Goal: Information Seeking & Learning: Find specific fact

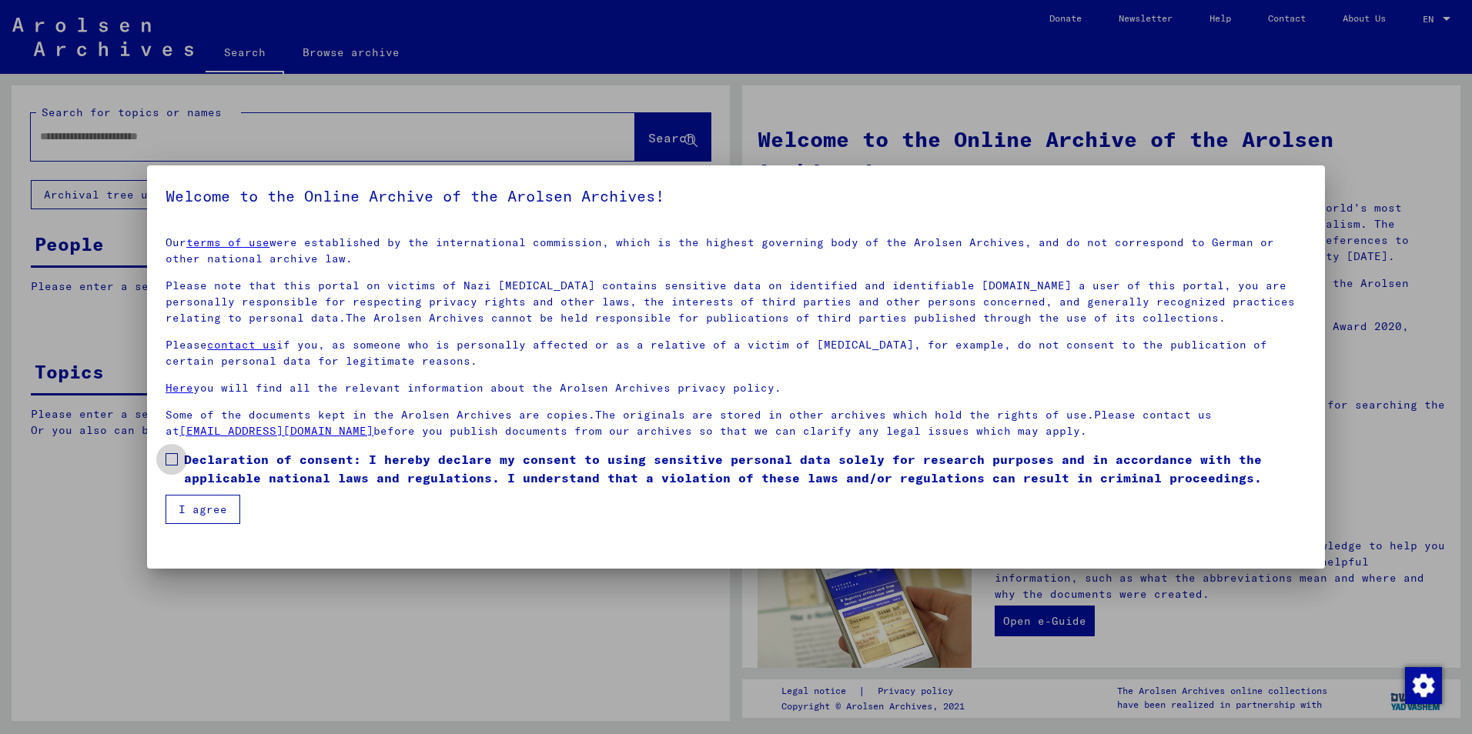
click at [171, 455] on span at bounding box center [172, 459] width 12 height 12
click at [198, 504] on button "I agree" at bounding box center [203, 509] width 75 height 29
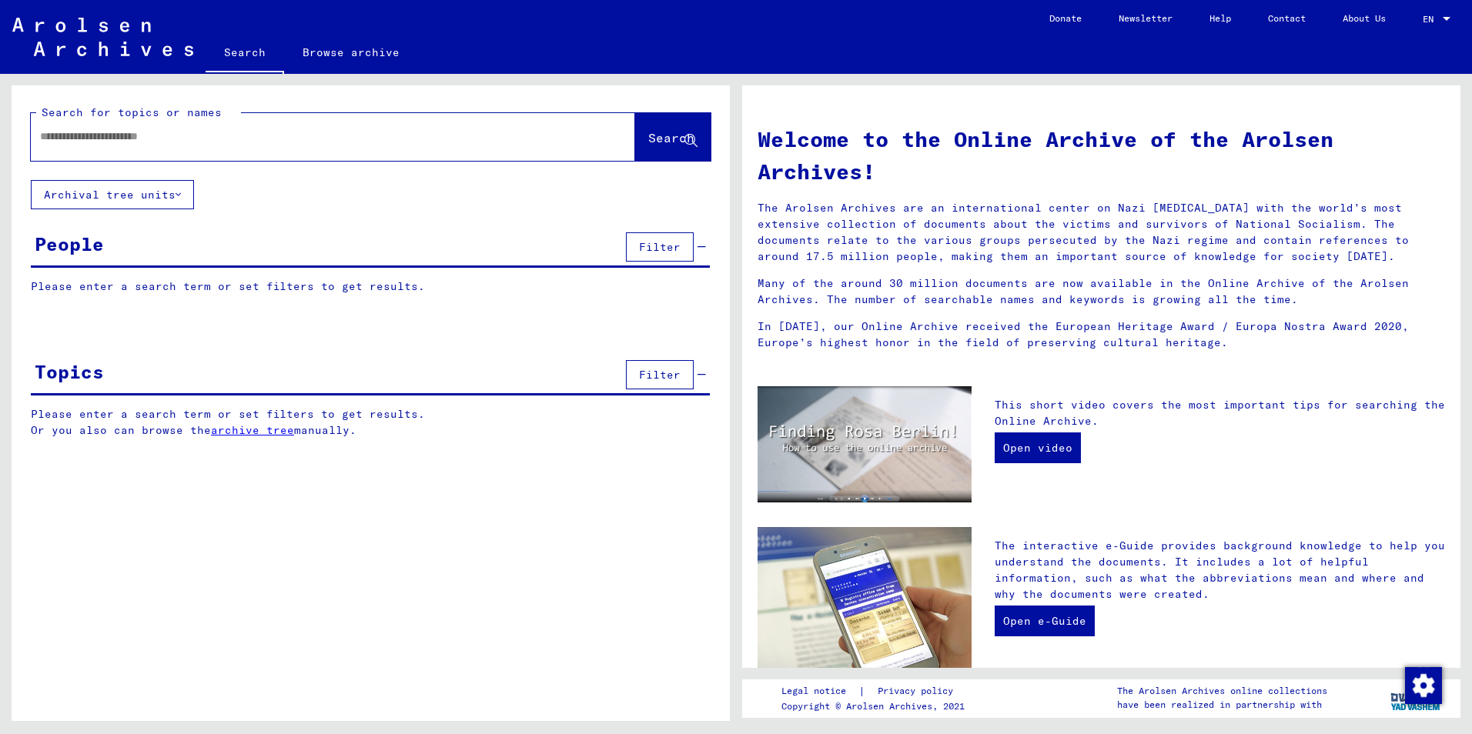
click at [41, 138] on input "text" at bounding box center [314, 137] width 549 height 16
type input "**********"
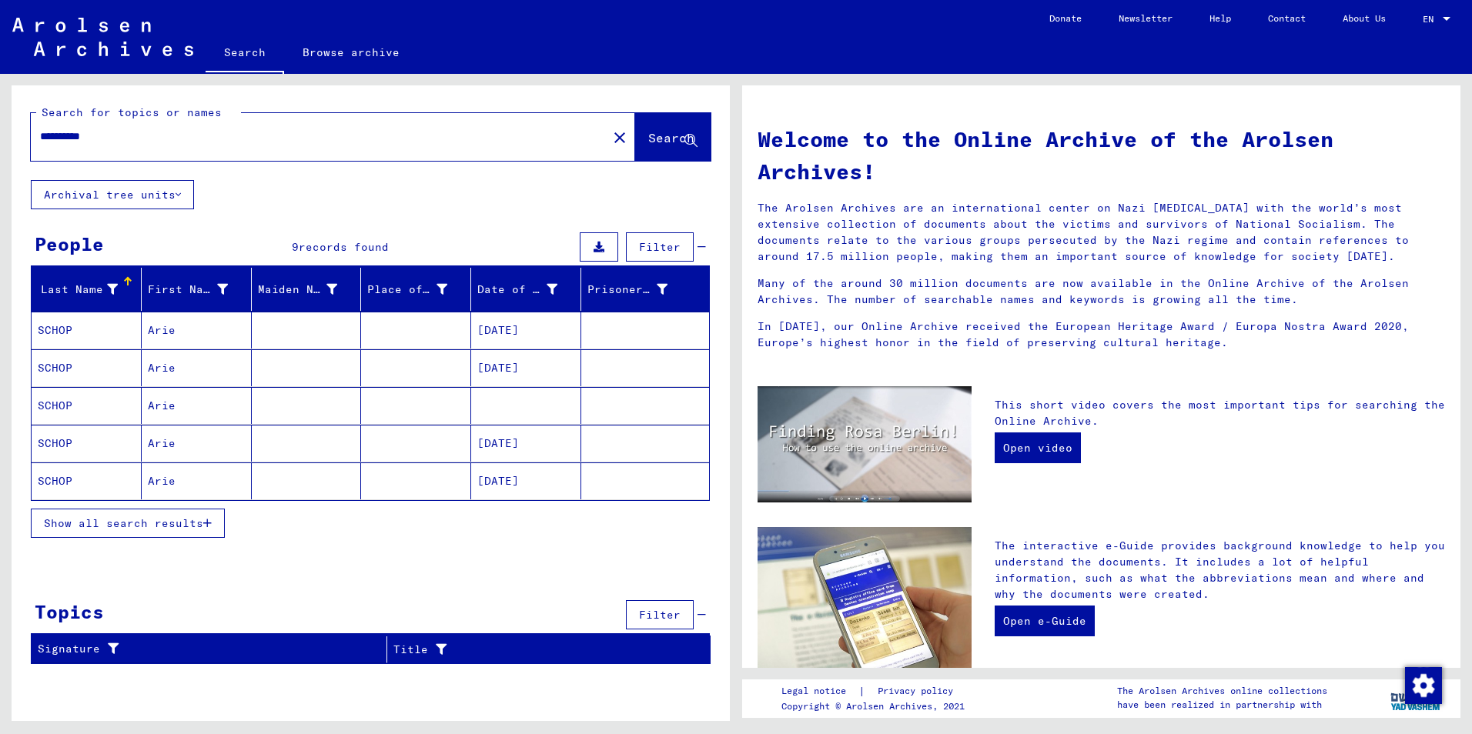
click at [641, 326] on mat-cell at bounding box center [645, 330] width 128 height 37
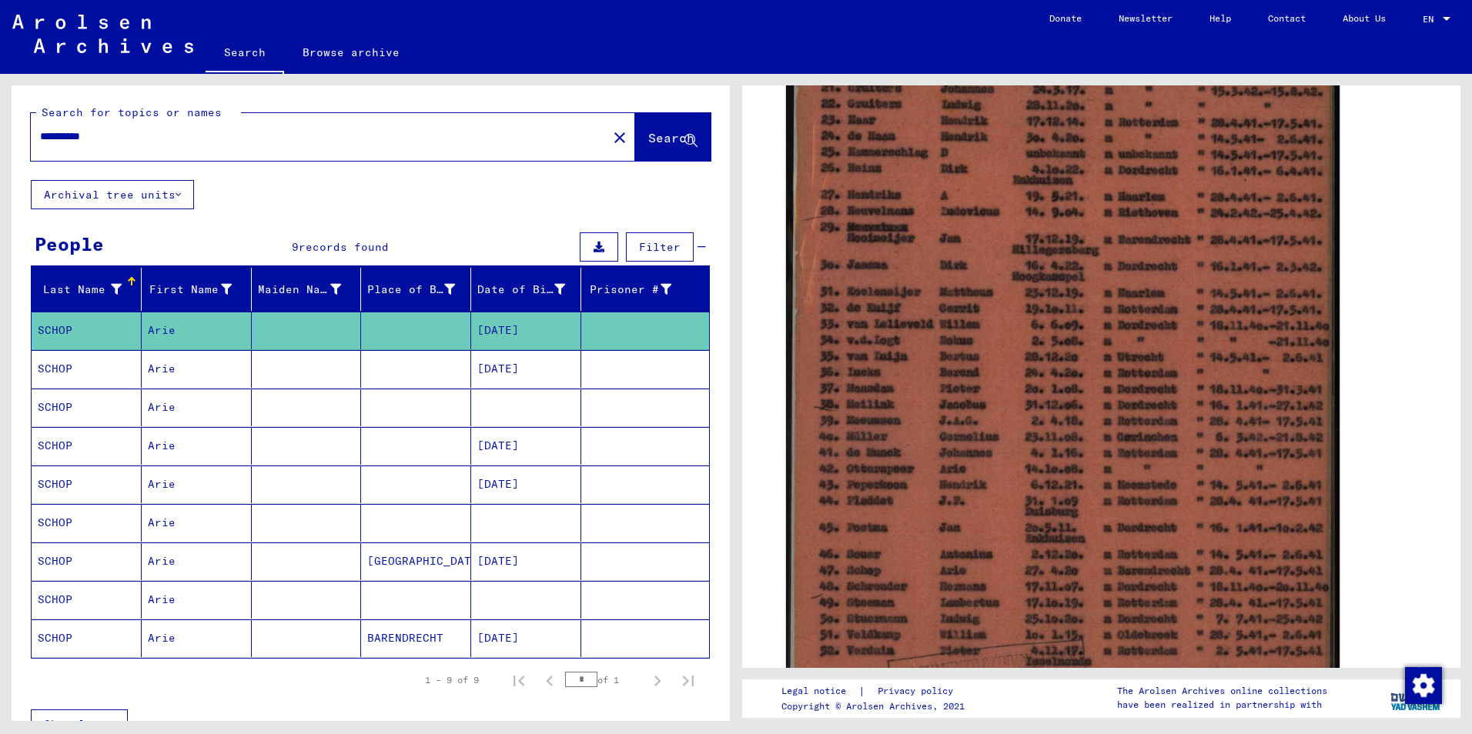
scroll to position [385, 0]
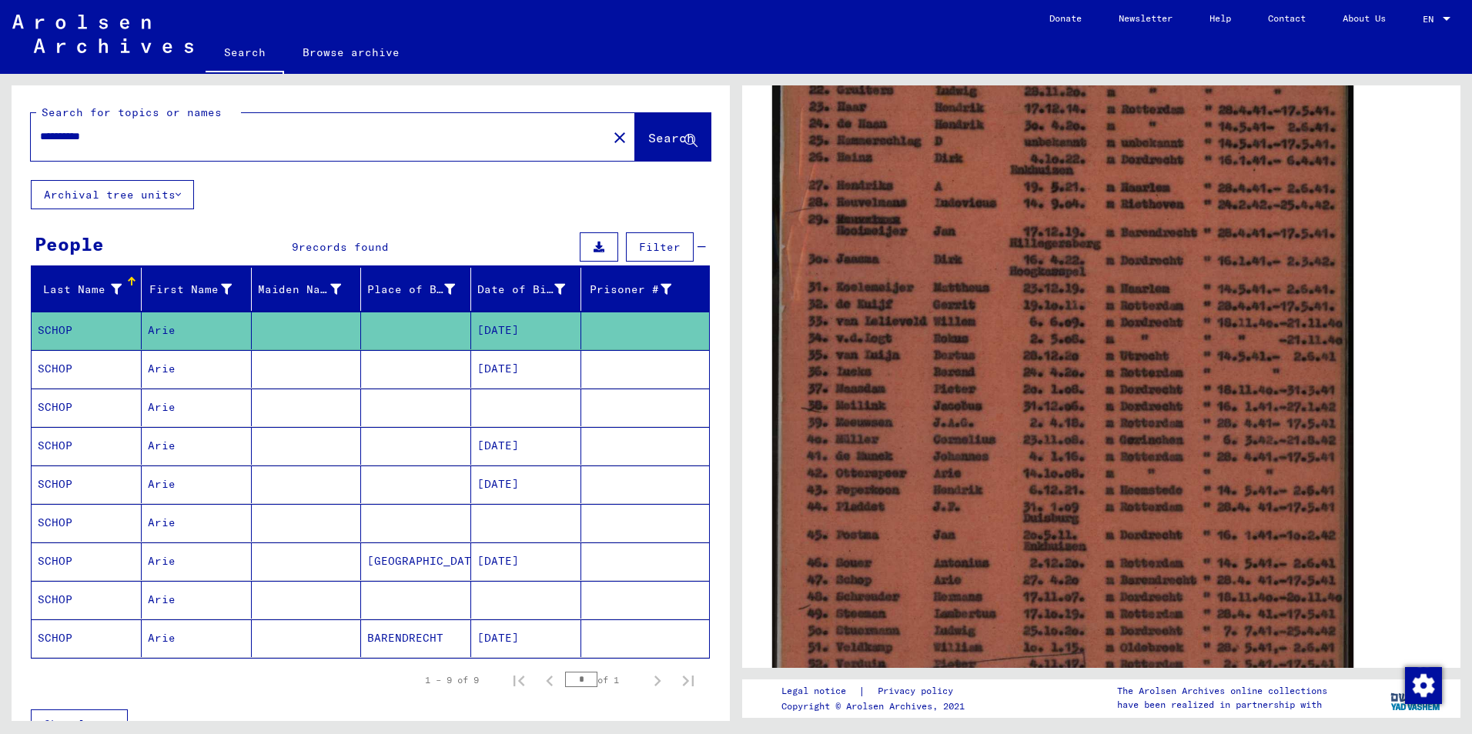
click at [963, 313] on img at bounding box center [1062, 359] width 581 height 784
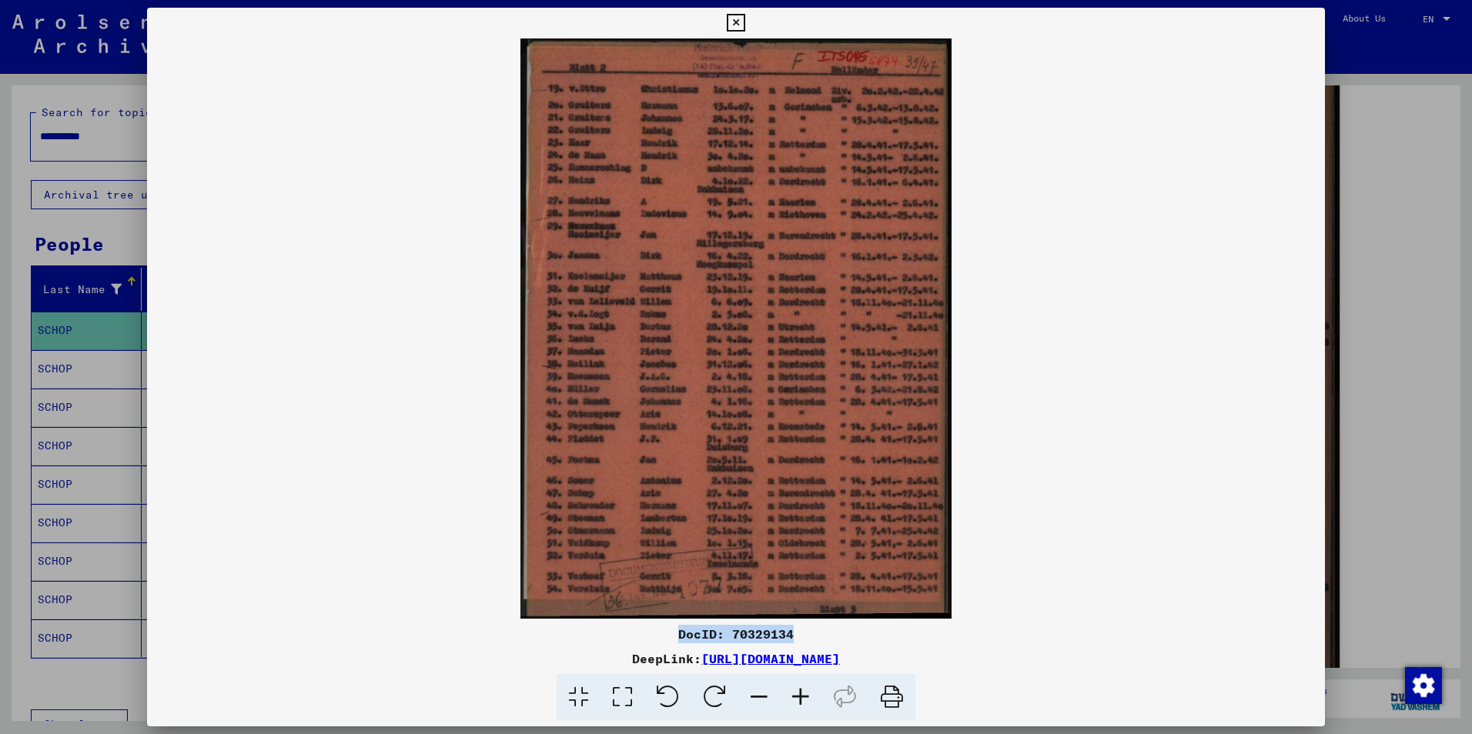
drag, startPoint x: 680, startPoint y: 631, endPoint x: 811, endPoint y: 636, distance: 131.0
click at [811, 636] on div "DocID: 70329134" at bounding box center [736, 634] width 1178 height 18
drag, startPoint x: 767, startPoint y: 634, endPoint x: 782, endPoint y: 233, distance: 401.4
click at [782, 233] on img at bounding box center [736, 328] width 1178 height 581
drag, startPoint x: 728, startPoint y: 430, endPoint x: 679, endPoint y: 511, distance: 94.9
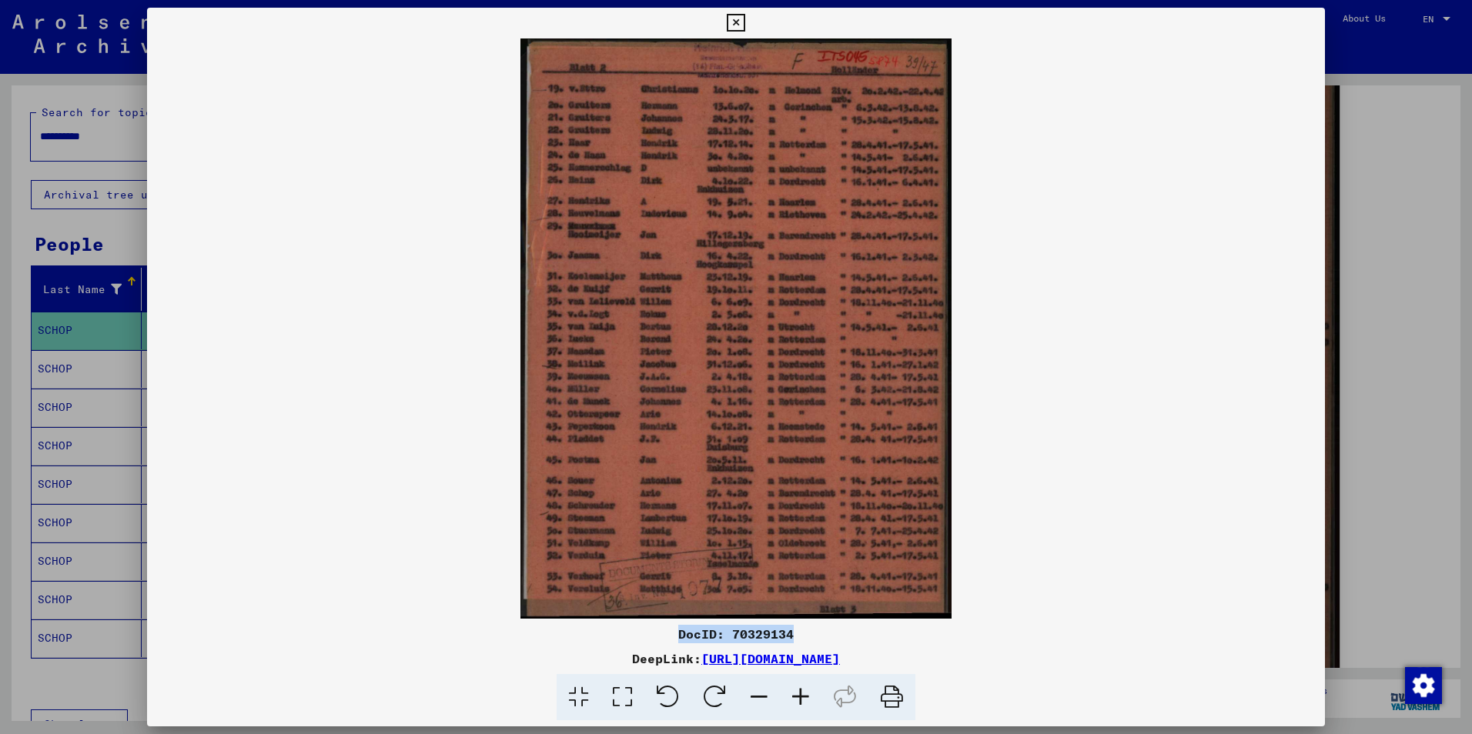
click at [679, 511] on img at bounding box center [736, 328] width 1178 height 581
click at [735, 21] on icon at bounding box center [736, 23] width 18 height 18
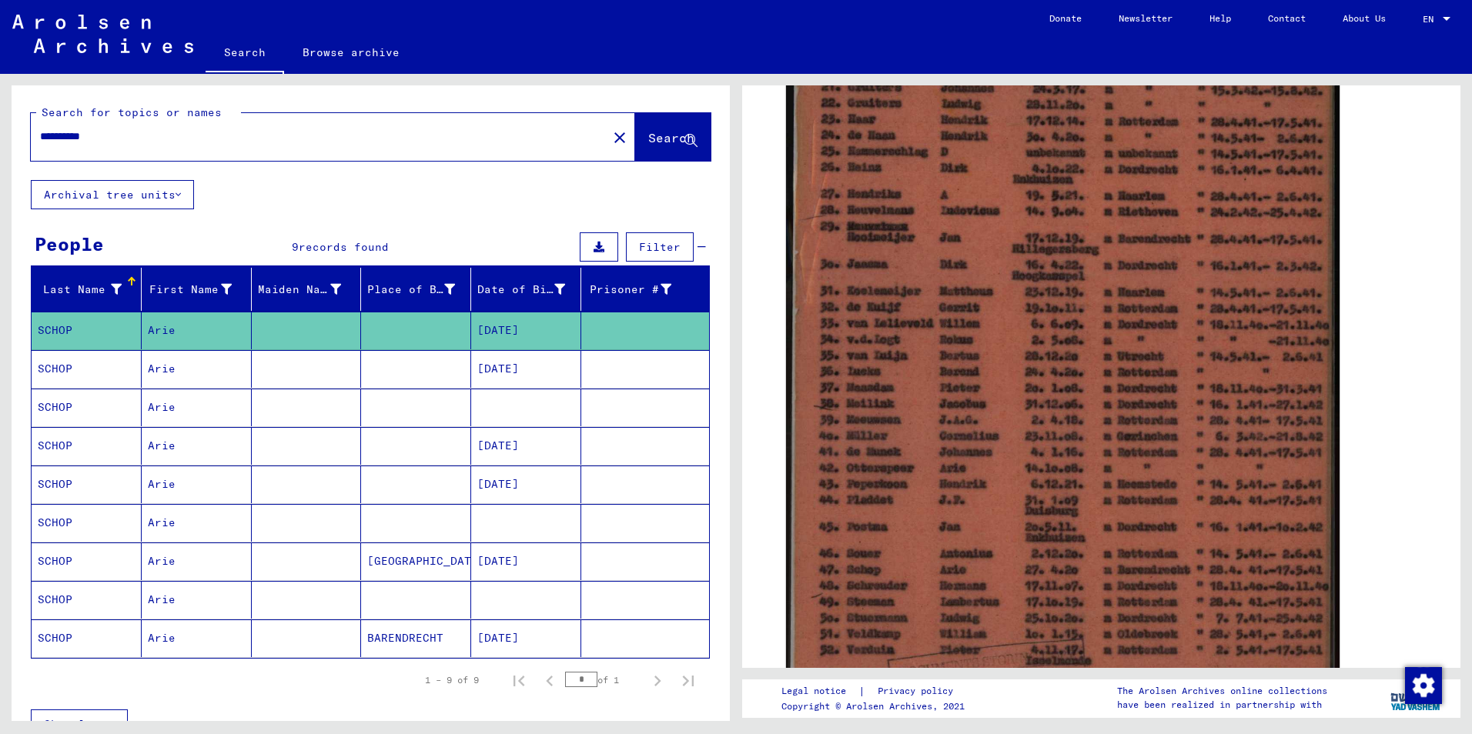
click at [628, 370] on mat-cell at bounding box center [645, 369] width 128 height 38
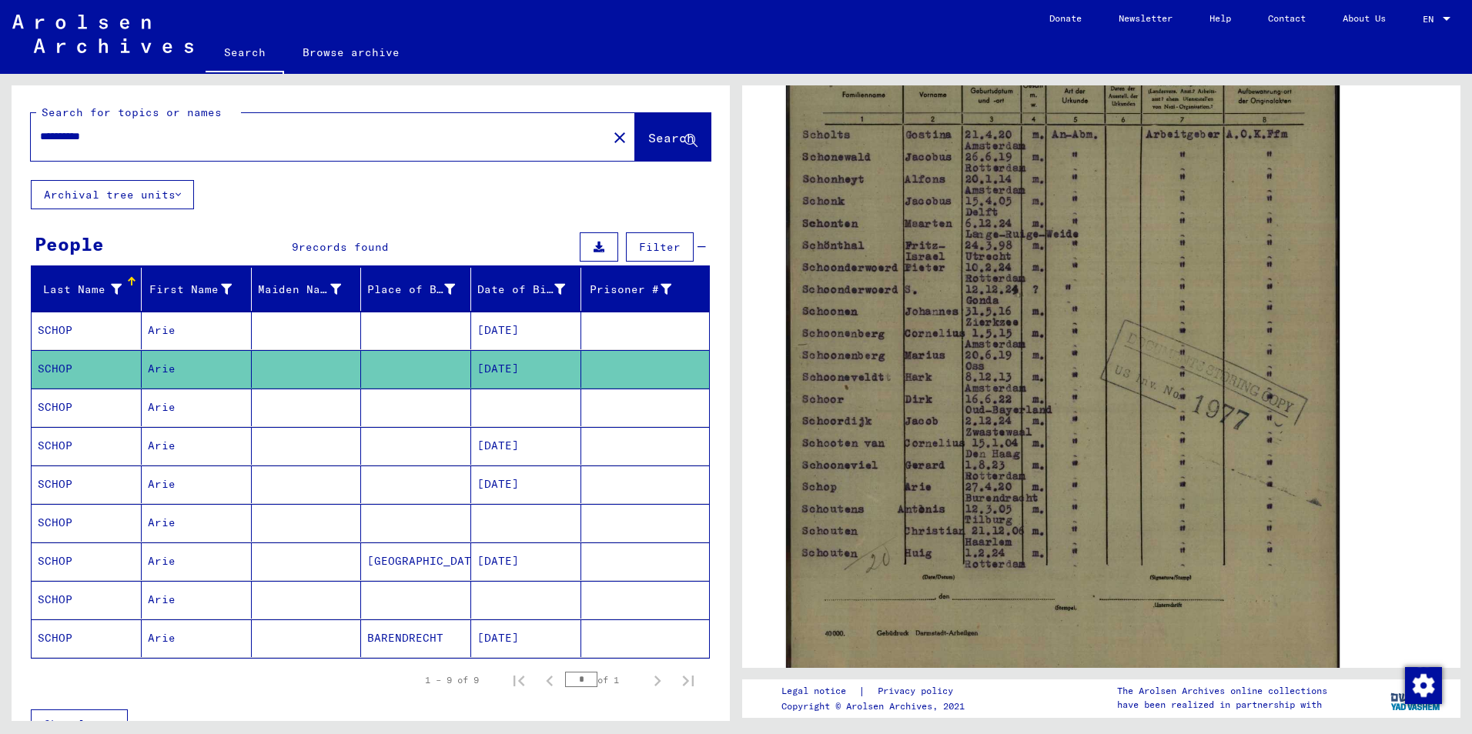
scroll to position [385, 0]
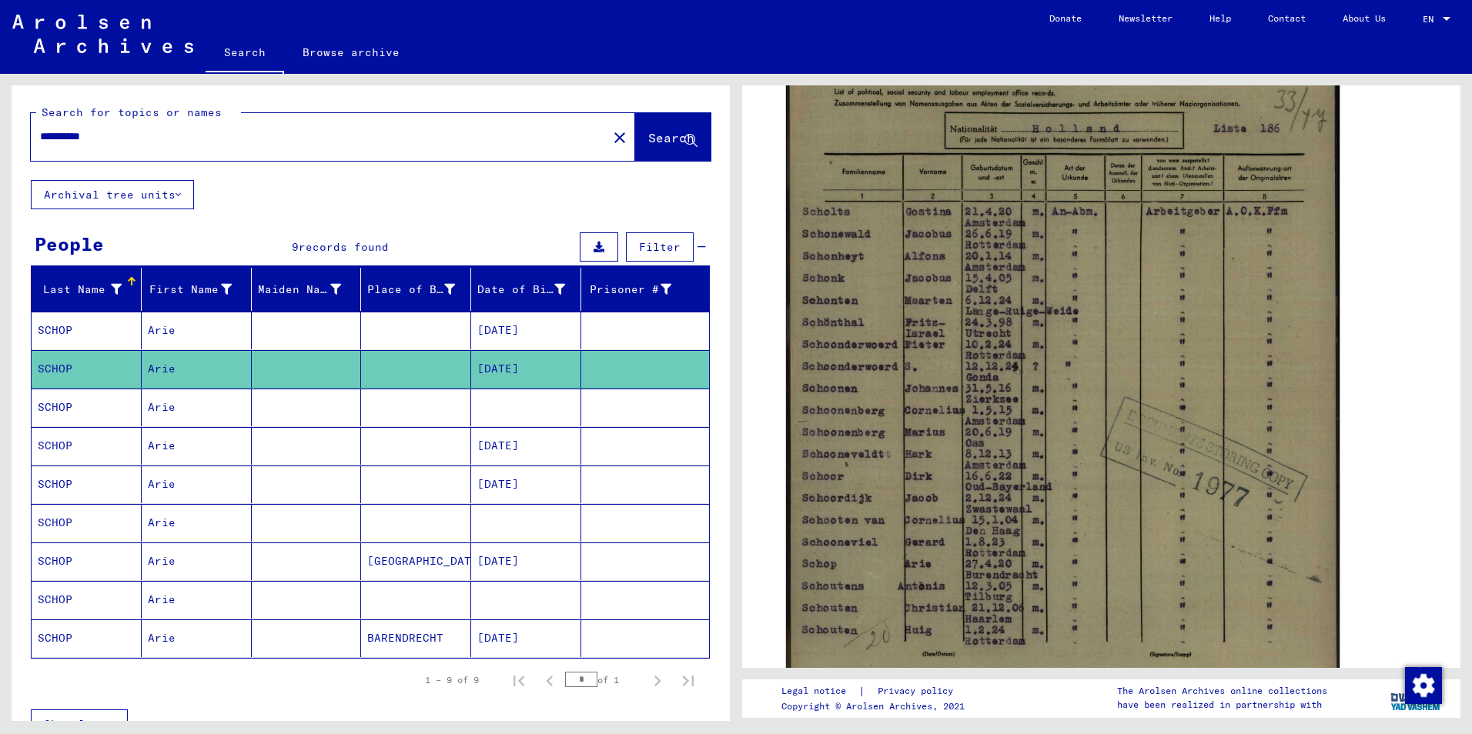
click at [640, 405] on mat-cell at bounding box center [645, 408] width 128 height 38
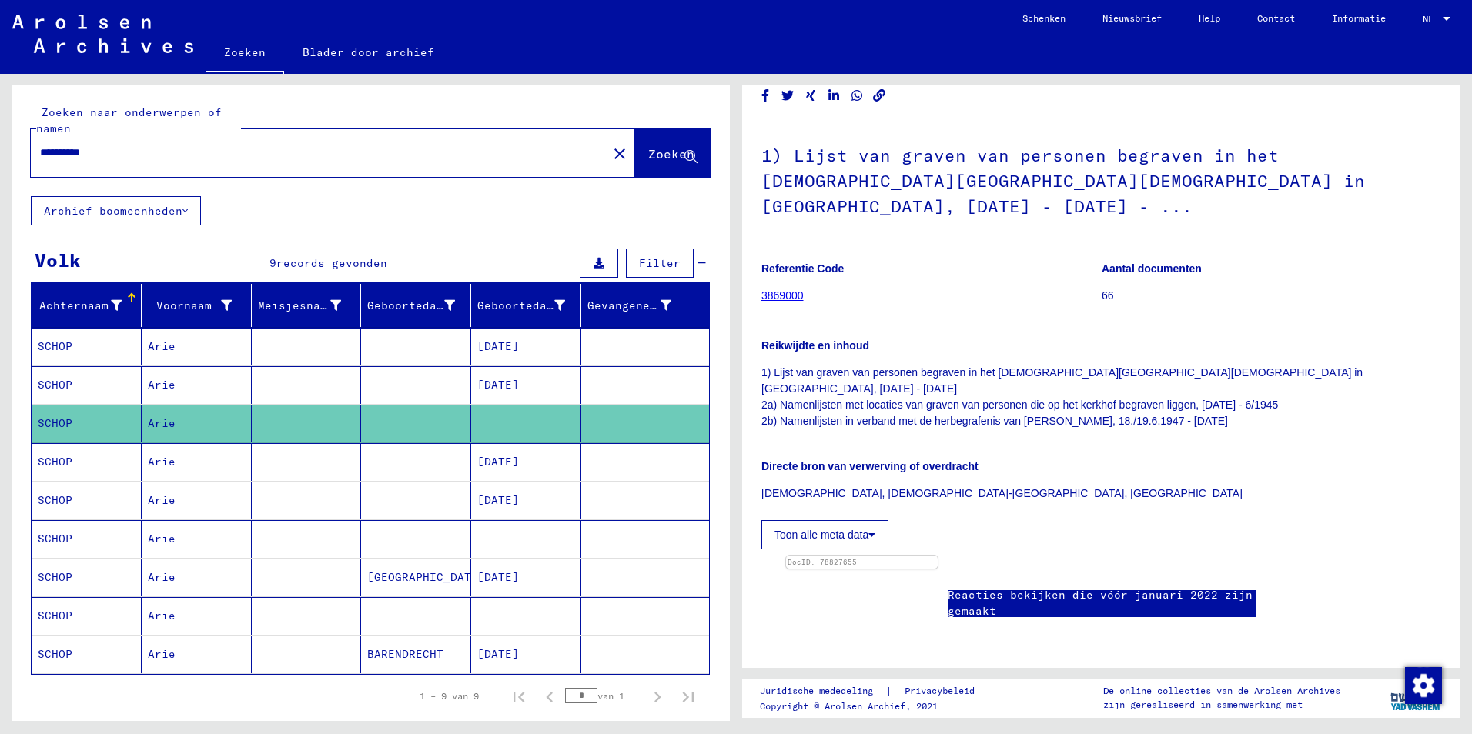
scroll to position [77, 0]
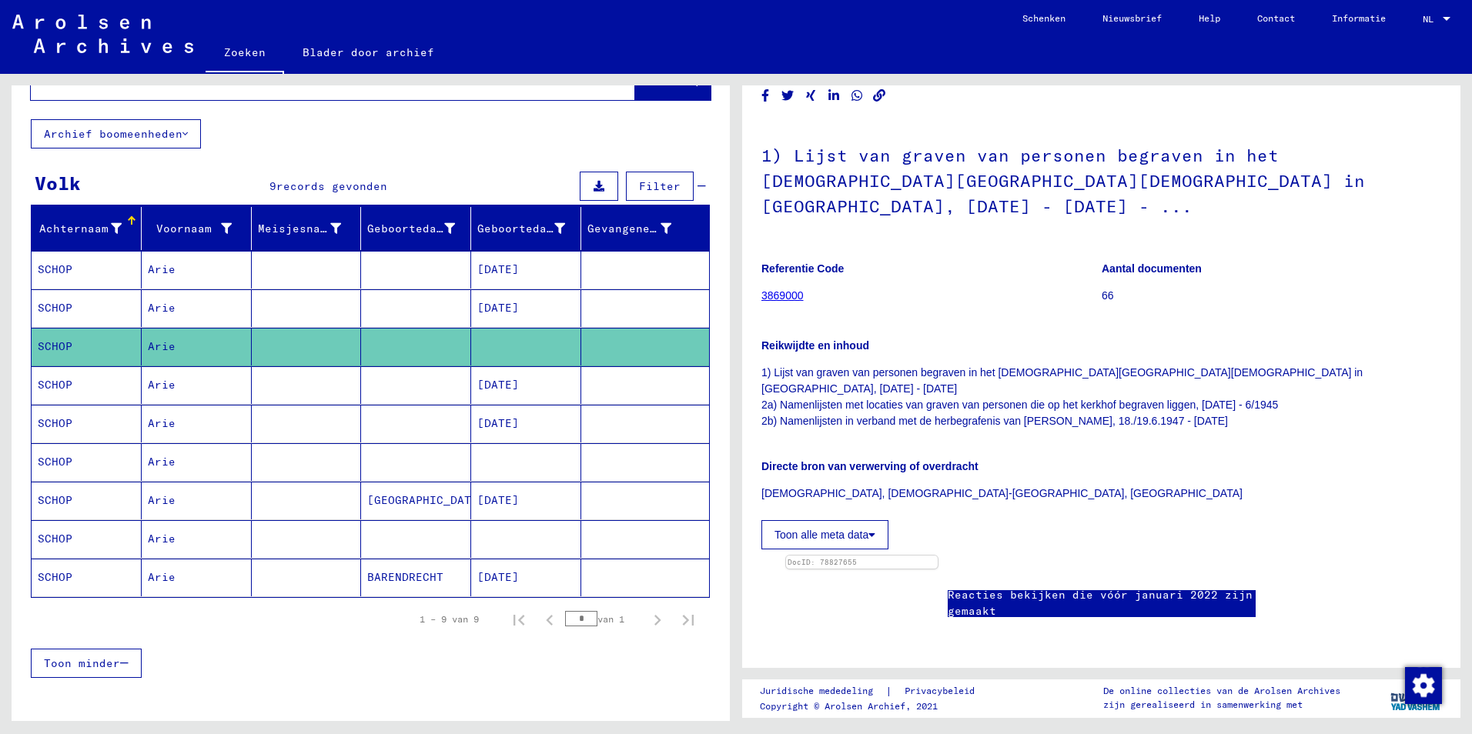
click at [587, 579] on mat-cell at bounding box center [645, 578] width 128 height 38
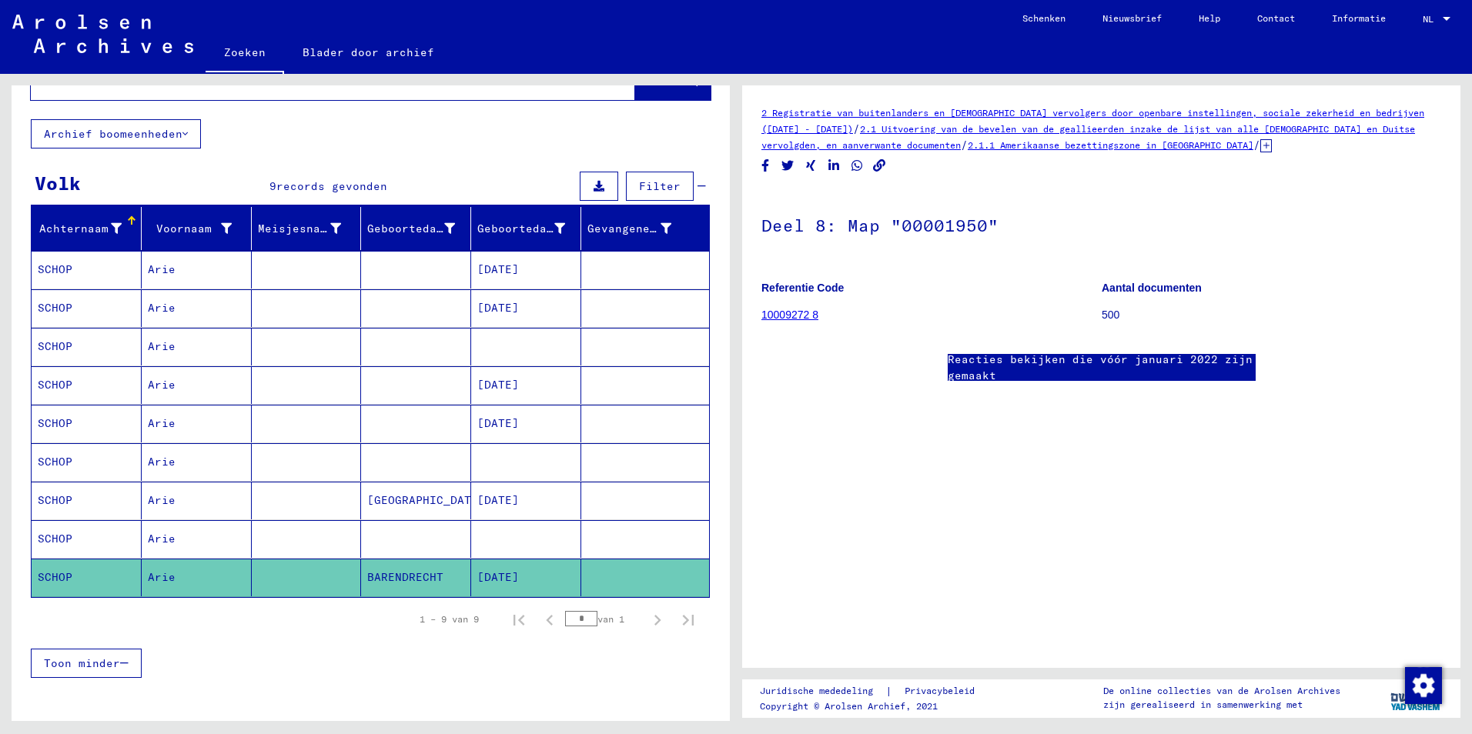
click at [793, 316] on link "10009272 8" at bounding box center [789, 315] width 57 height 12
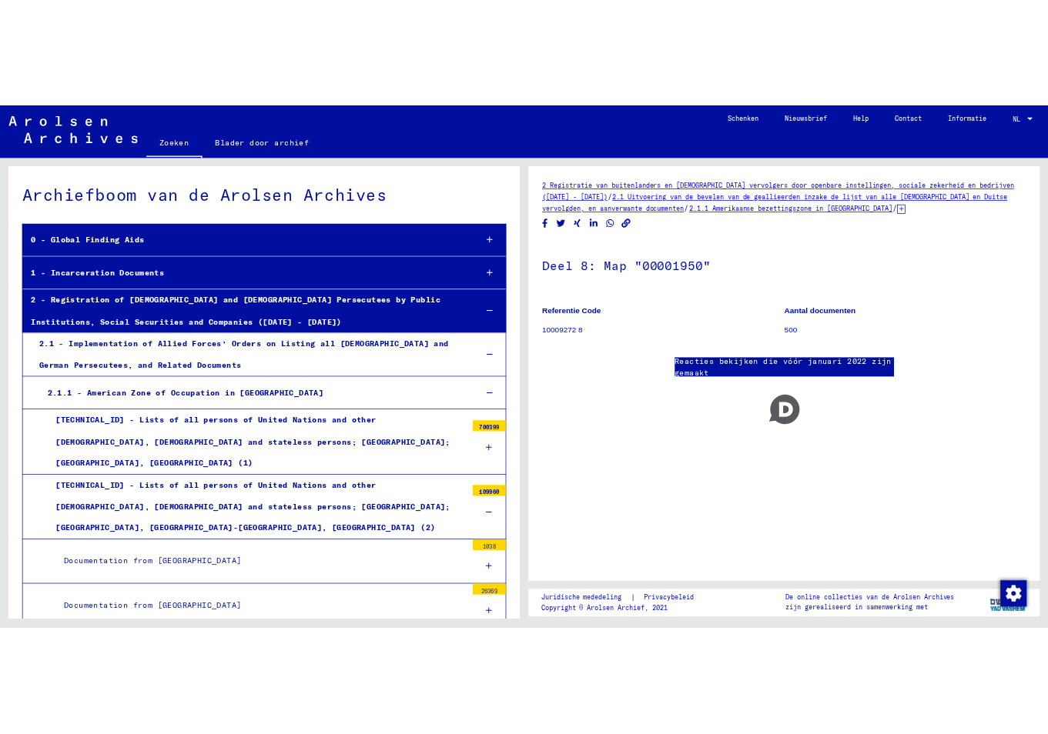
scroll to position [3303, 0]
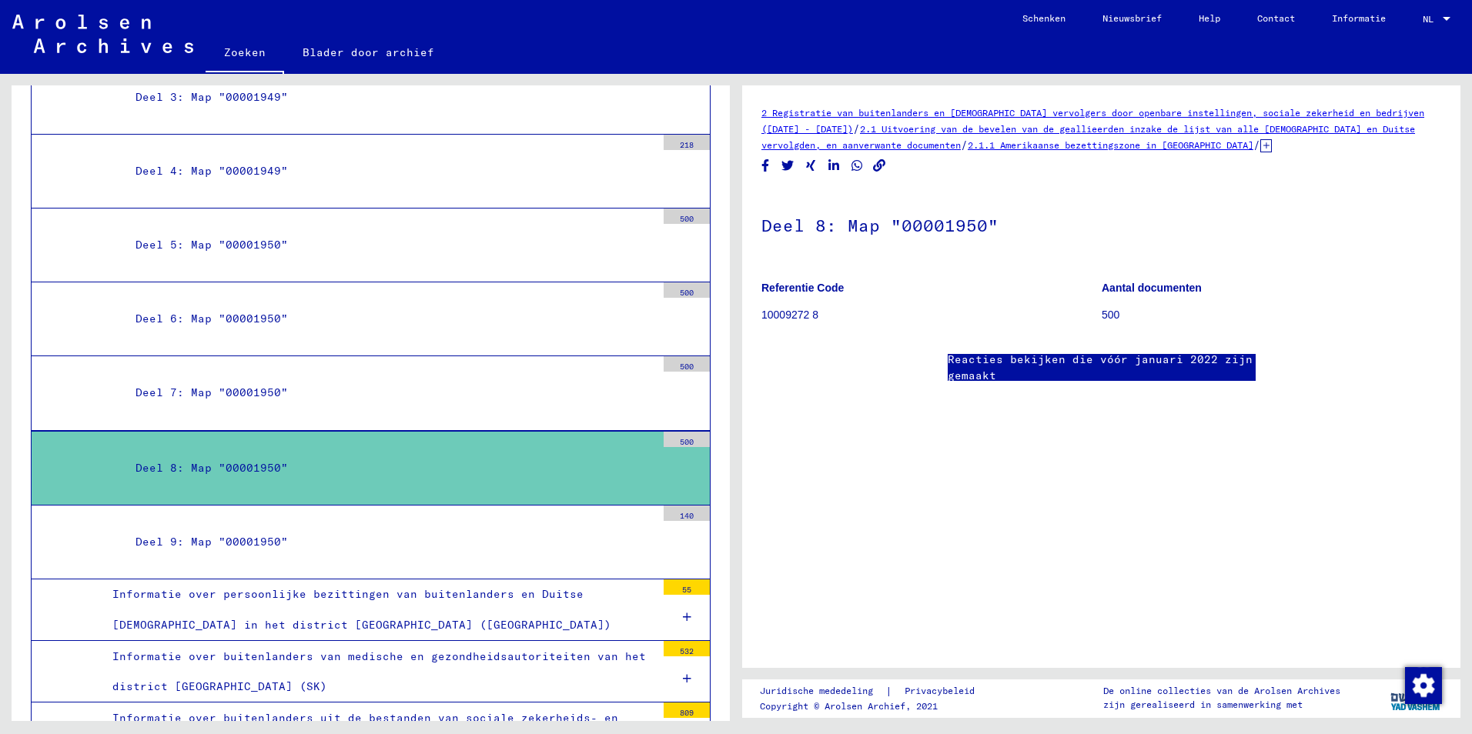
click at [274, 453] on div "Deel 8: Map "00001950"" at bounding box center [390, 468] width 532 height 30
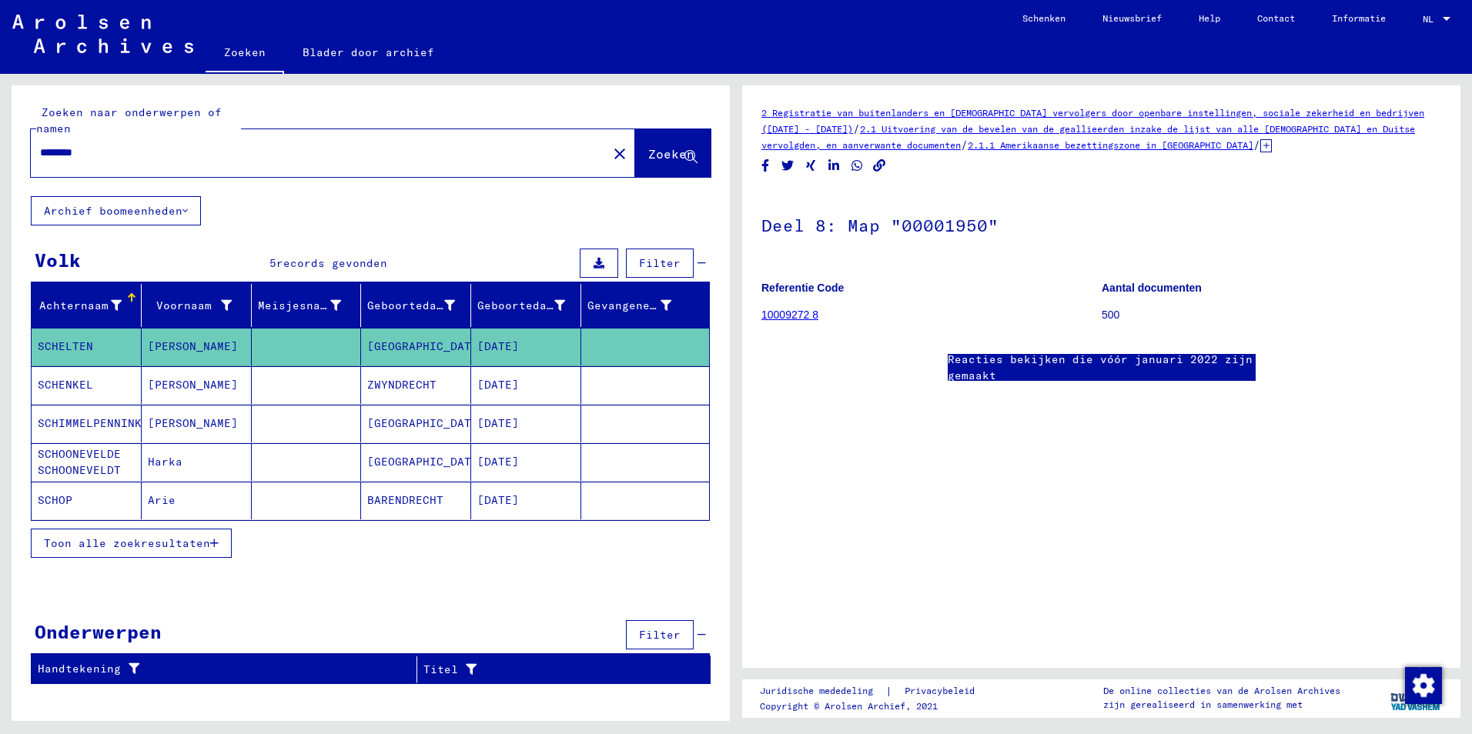
click at [599, 504] on mat-cell at bounding box center [645, 501] width 128 height 38
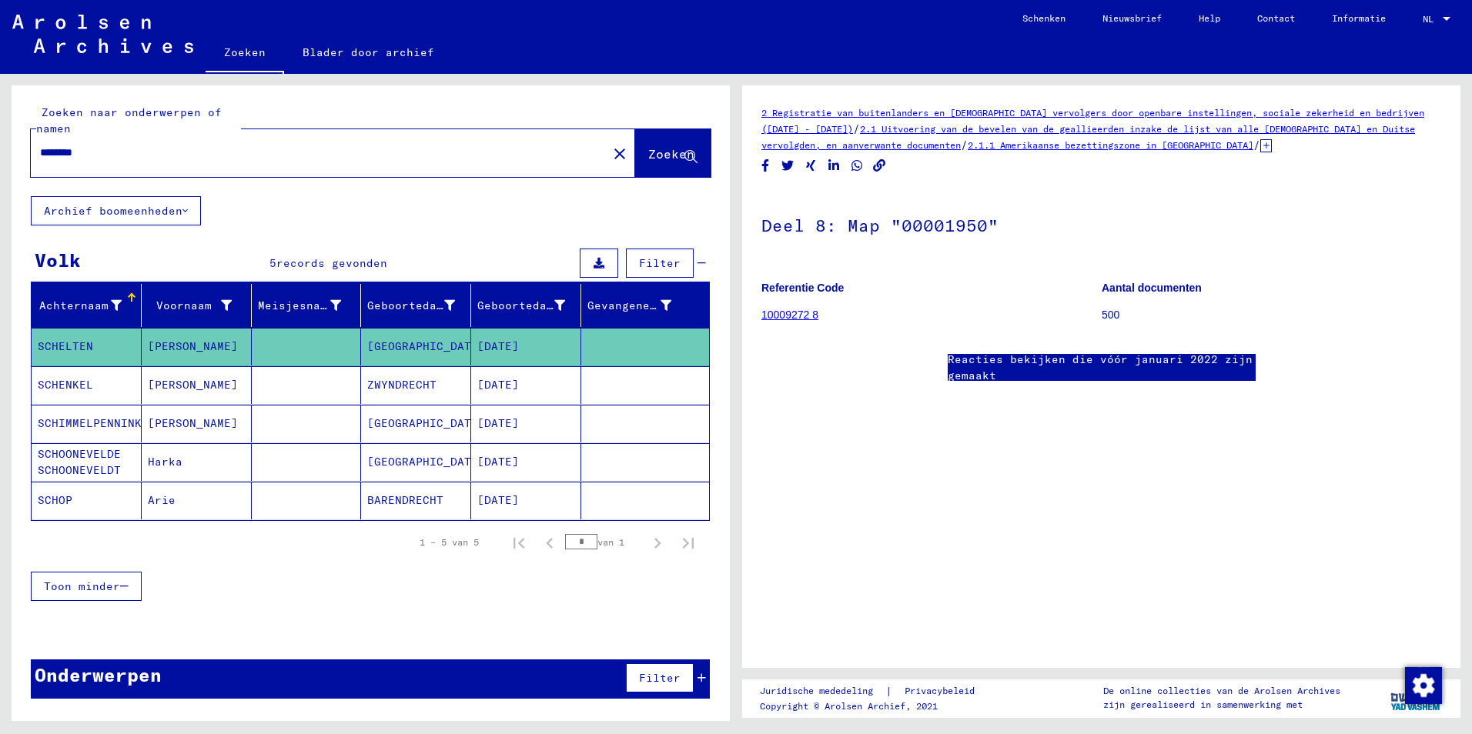
click at [599, 504] on mat-cell at bounding box center [645, 501] width 128 height 38
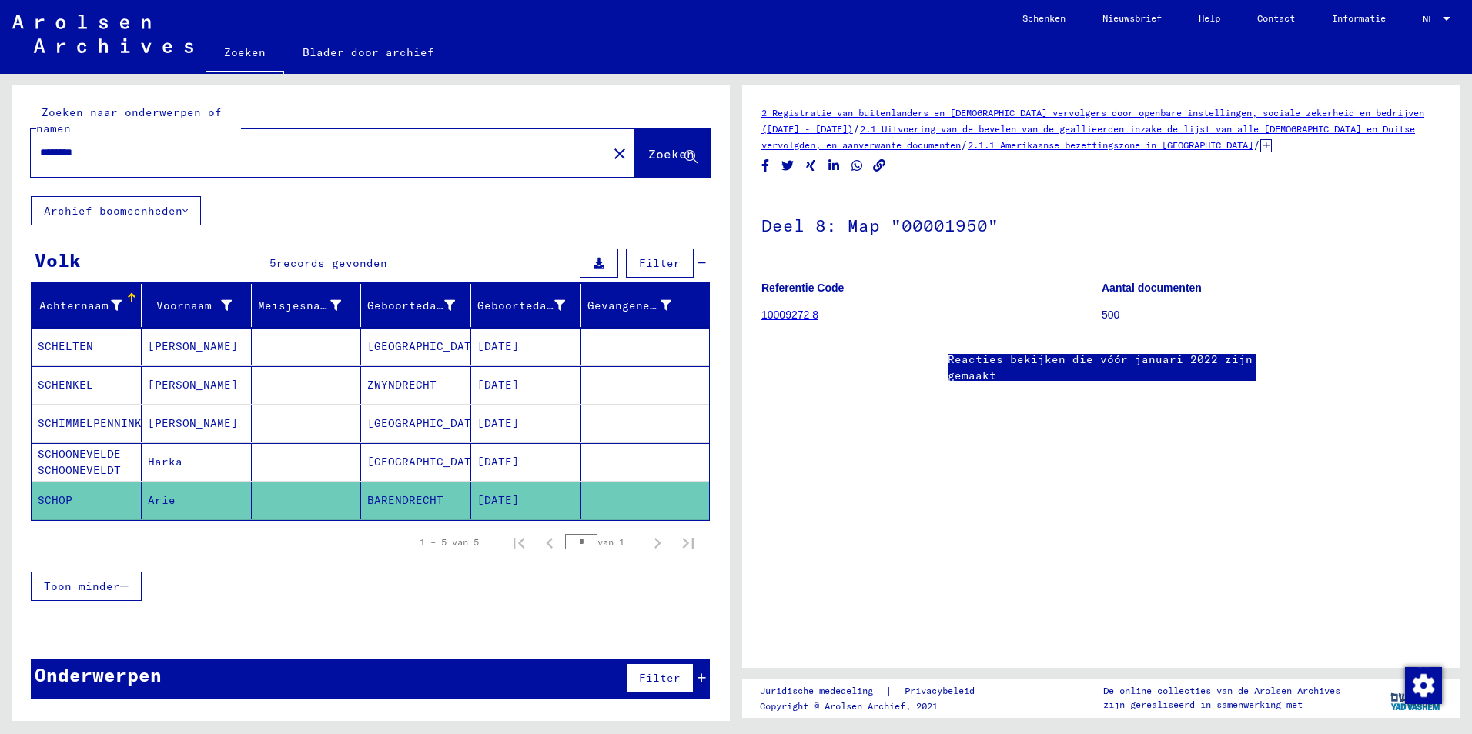
click at [420, 390] on mat-cell "ZWYNDRECHT" at bounding box center [416, 385] width 110 height 38
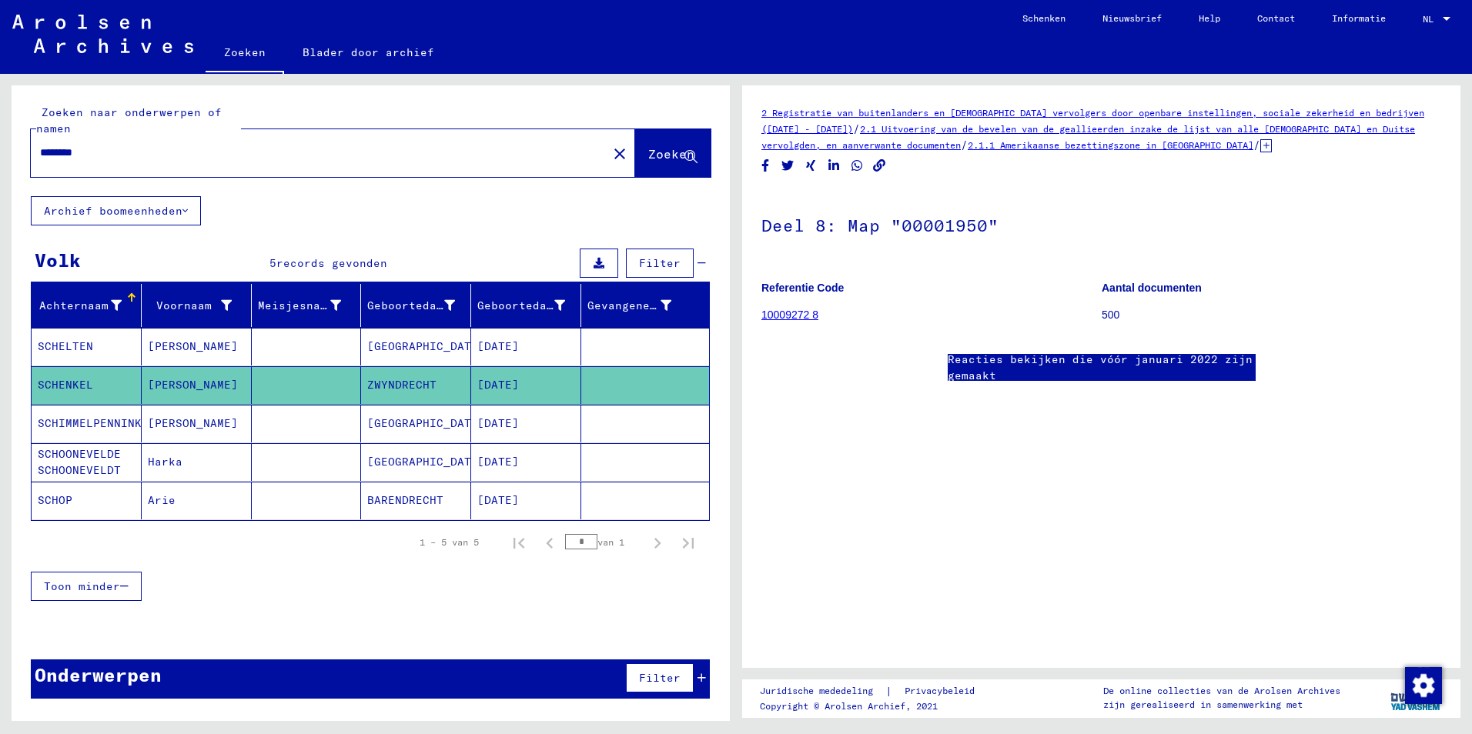
type input "**********"
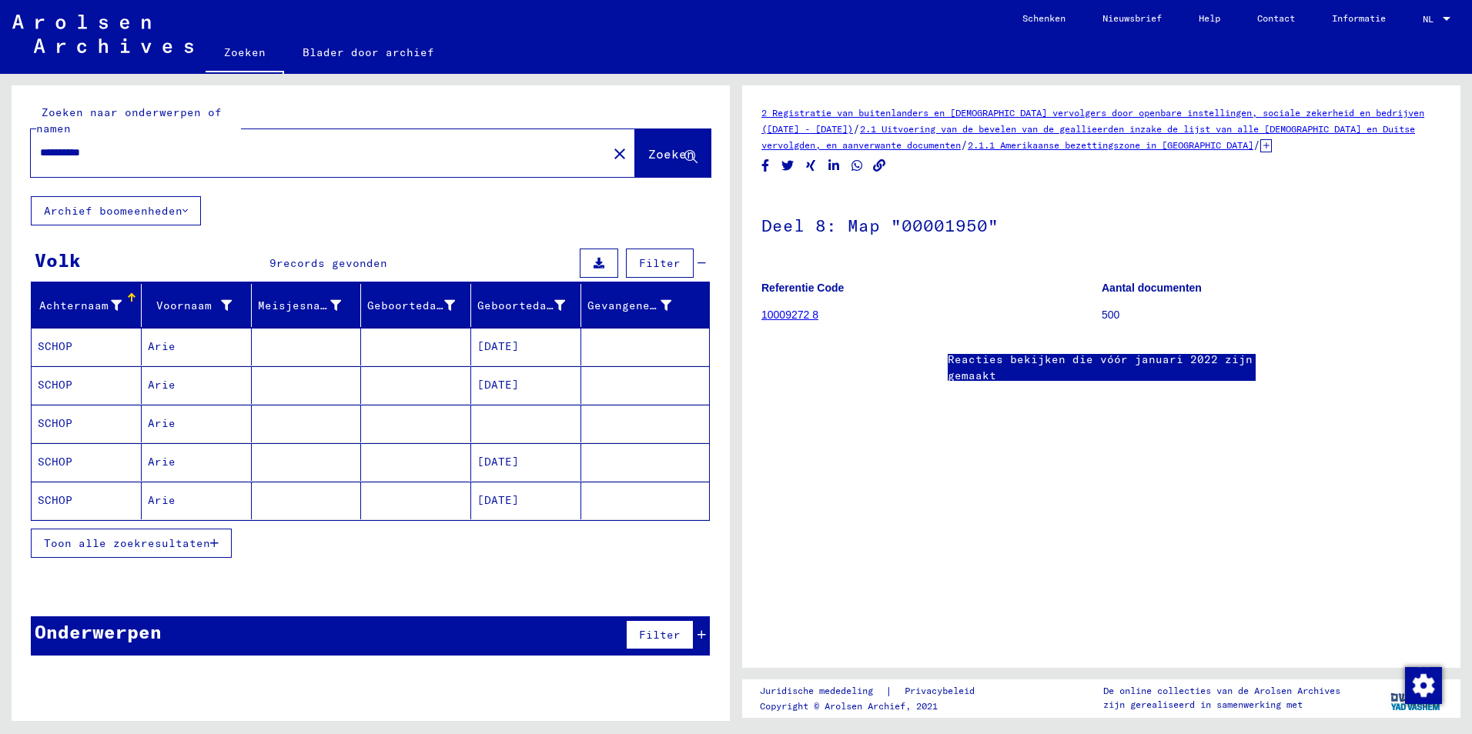
click at [661, 149] on span "Zoeken" at bounding box center [671, 153] width 46 height 15
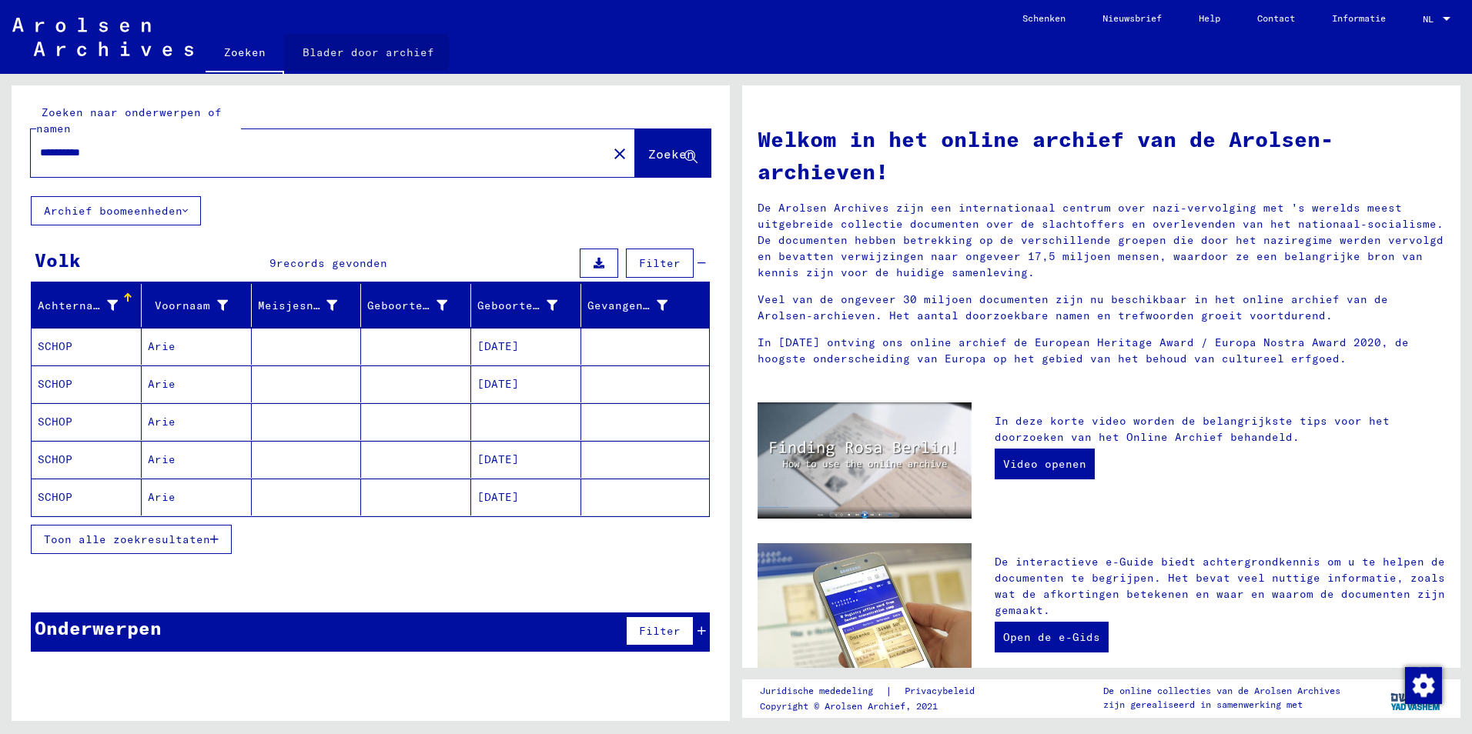
click at [353, 52] on link "Blader door archief" at bounding box center [368, 52] width 169 height 37
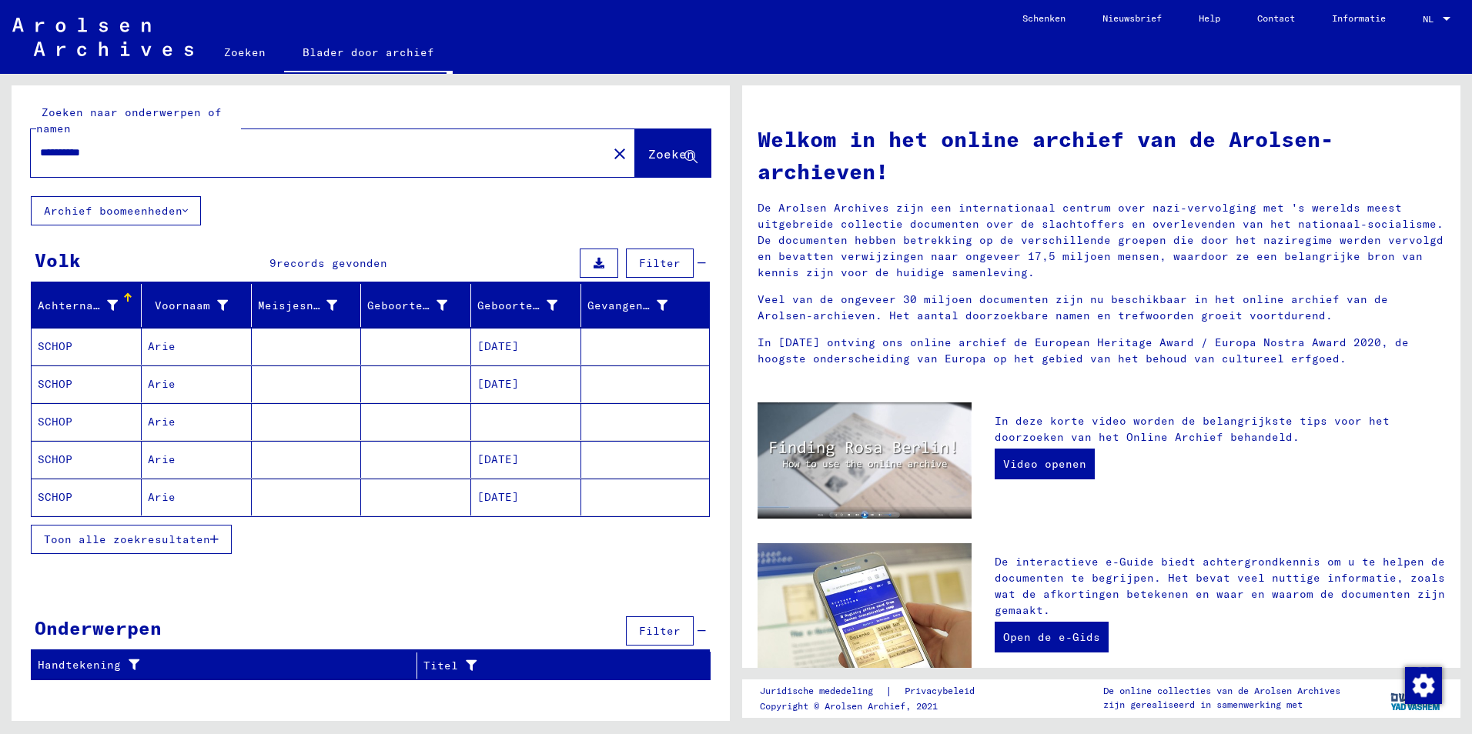
click at [184, 164] on div "**********" at bounding box center [310, 153] width 558 height 35
click at [126, 159] on input "**********" at bounding box center [314, 153] width 549 height 16
type input "*"
type input "**********"
